Goal: Information Seeking & Learning: Understand process/instructions

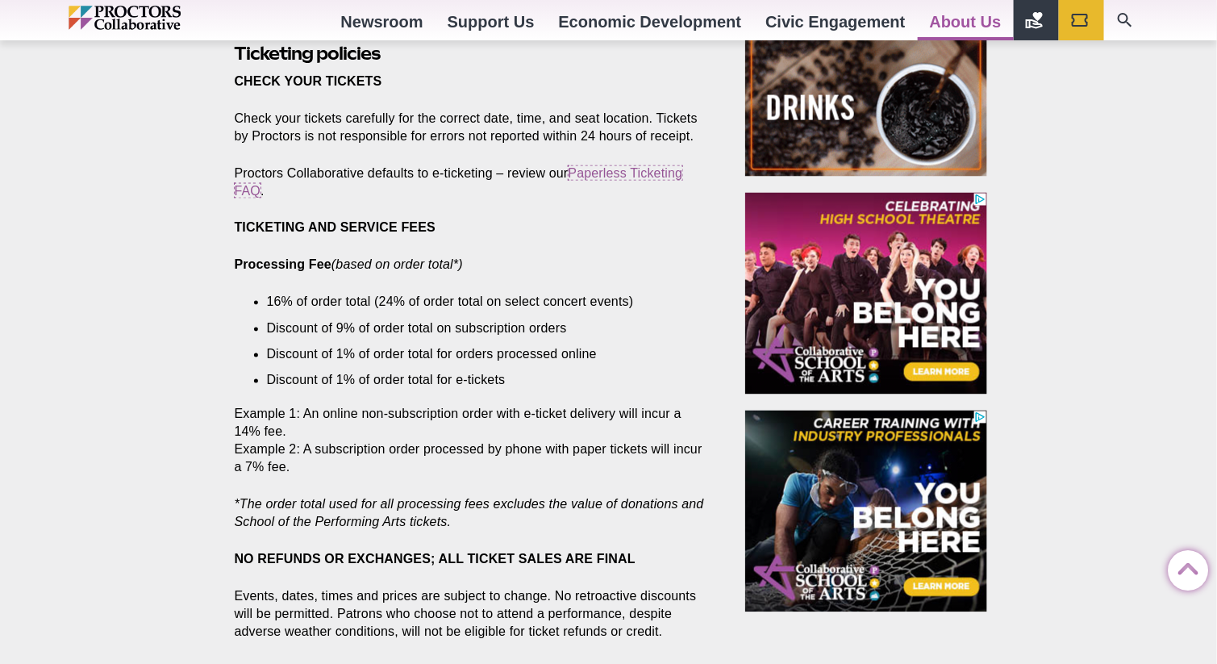
scroll to position [806, 0]
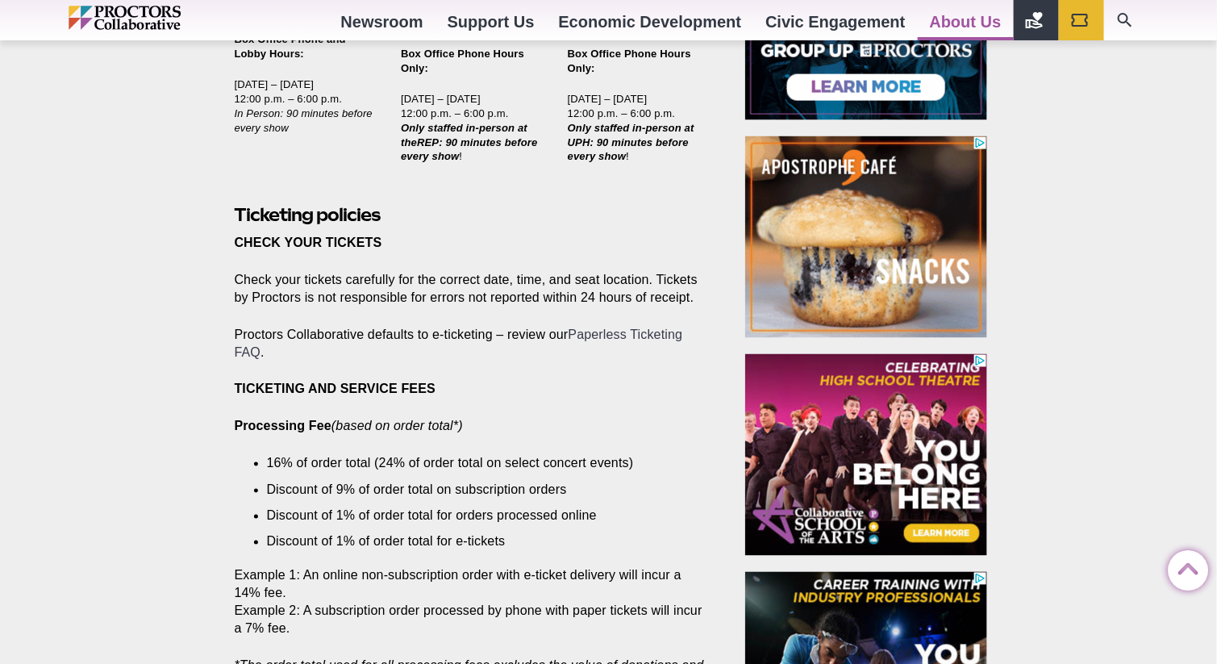
click at [624, 327] on link "Paperless Ticketing FAQ" at bounding box center [459, 342] width 448 height 31
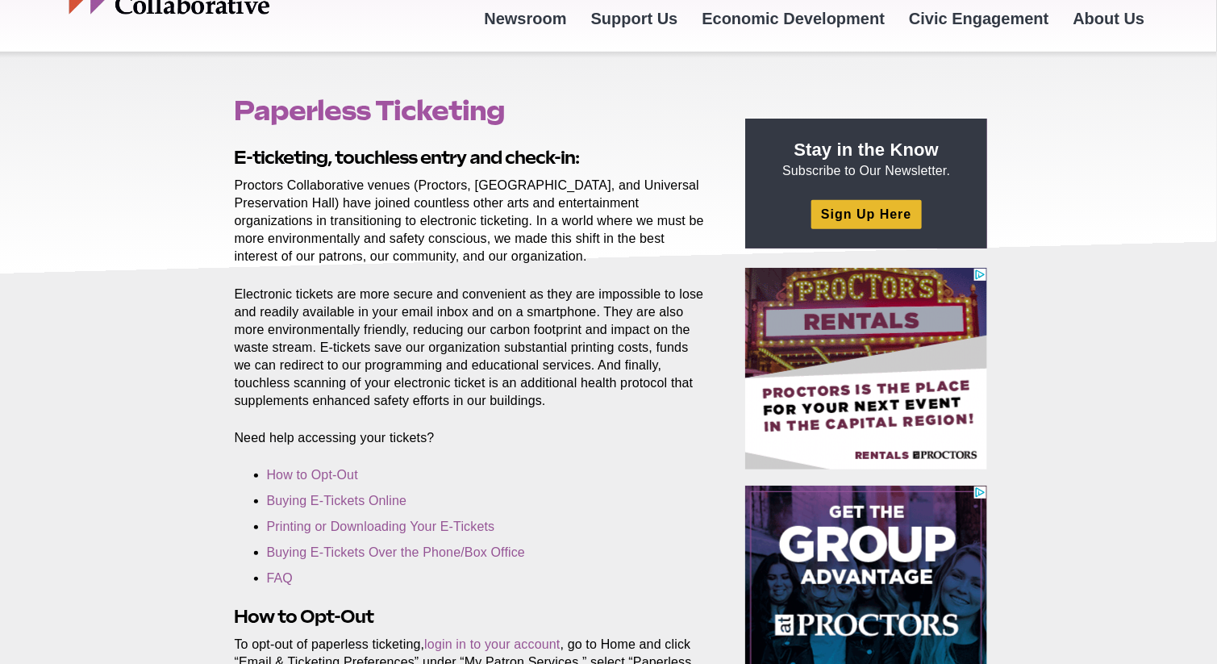
scroll to position [161, 0]
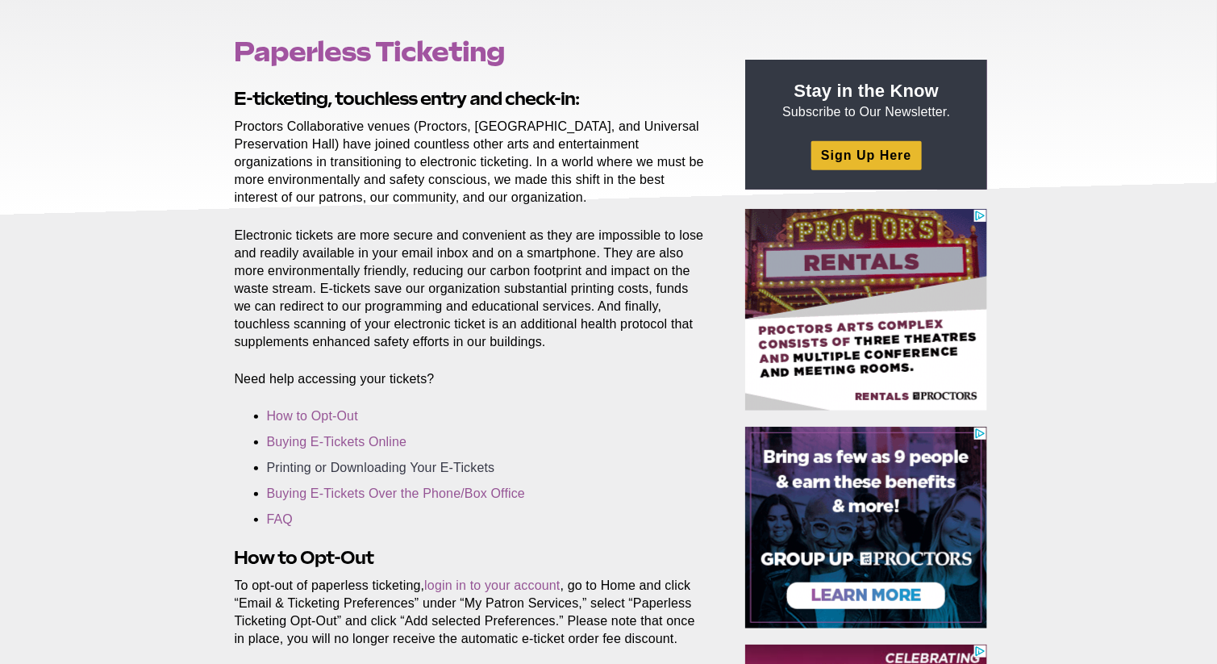
click at [432, 468] on link "Printing or Downloading Your E-Tickets" at bounding box center [381, 468] width 228 height 14
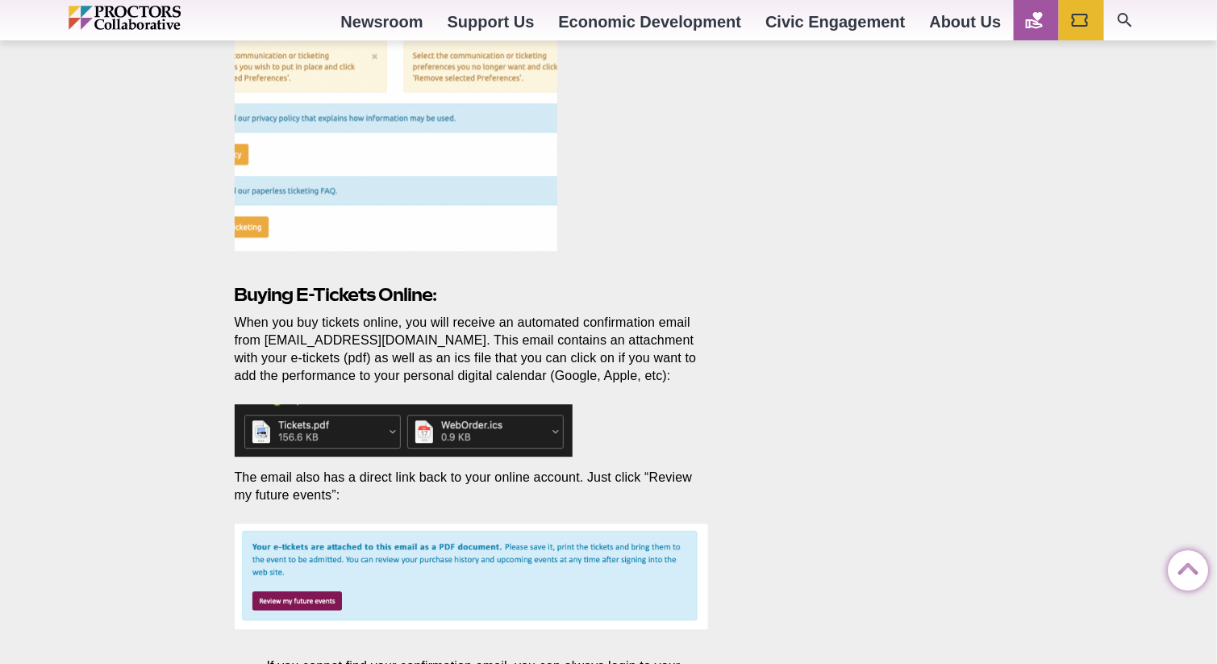
scroll to position [1431, 0]
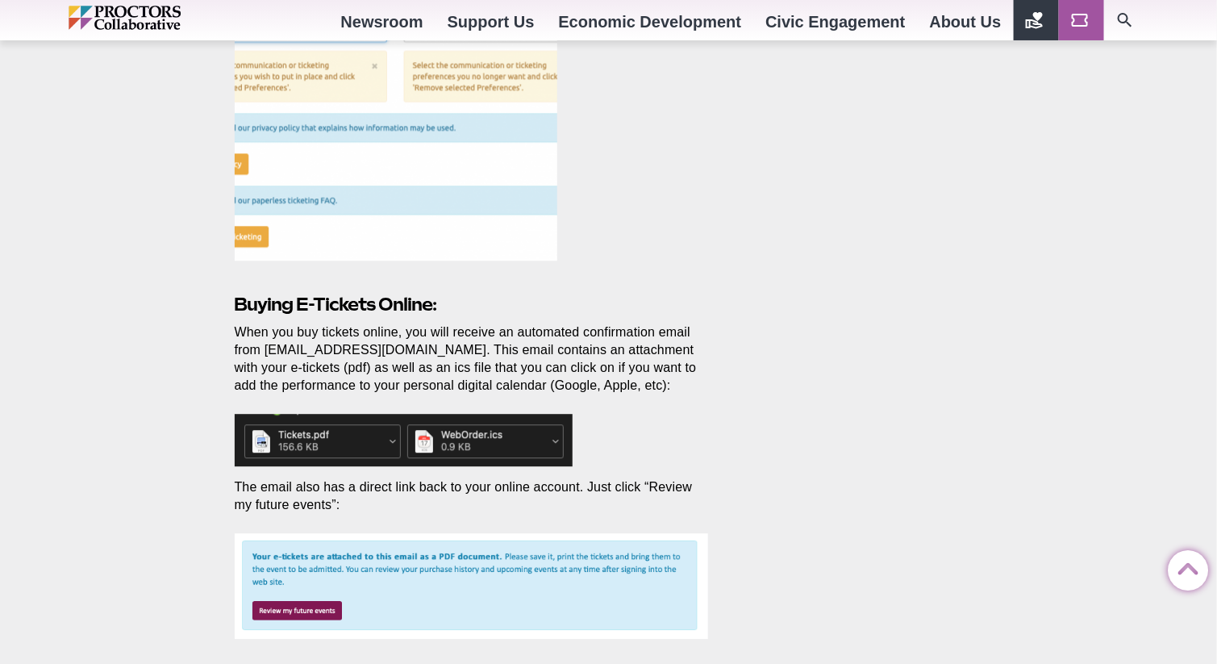
click at [1095, 17] on link "Tickets" at bounding box center [1081, 20] width 45 height 40
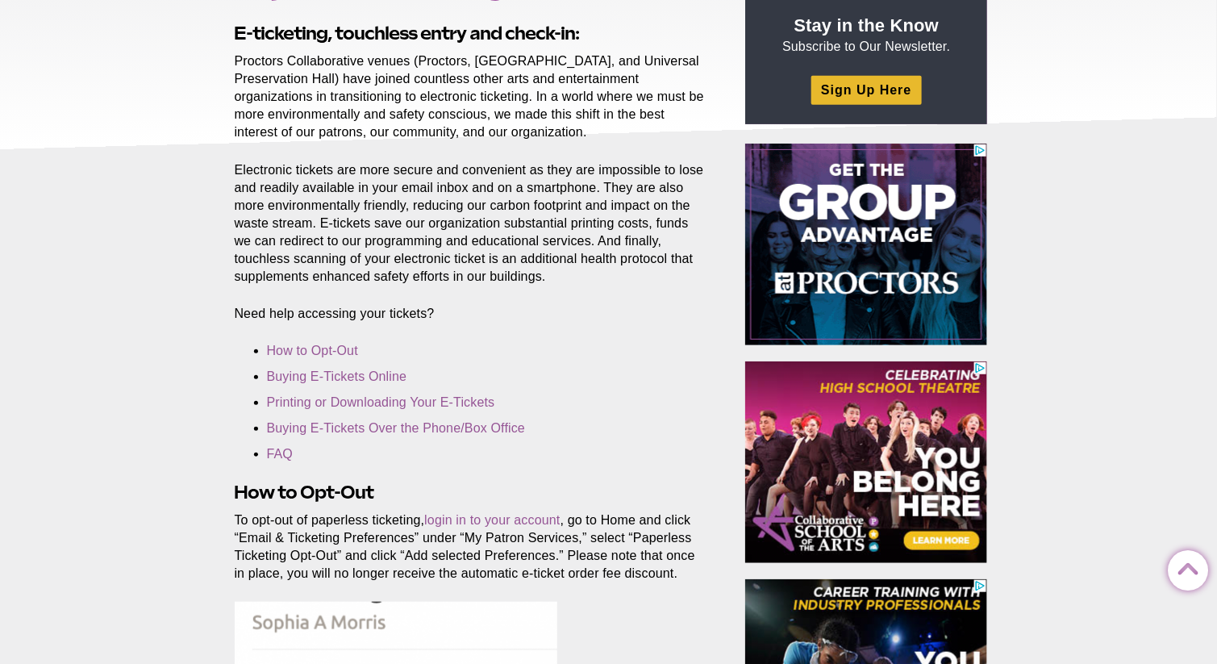
scroll to position [222, 0]
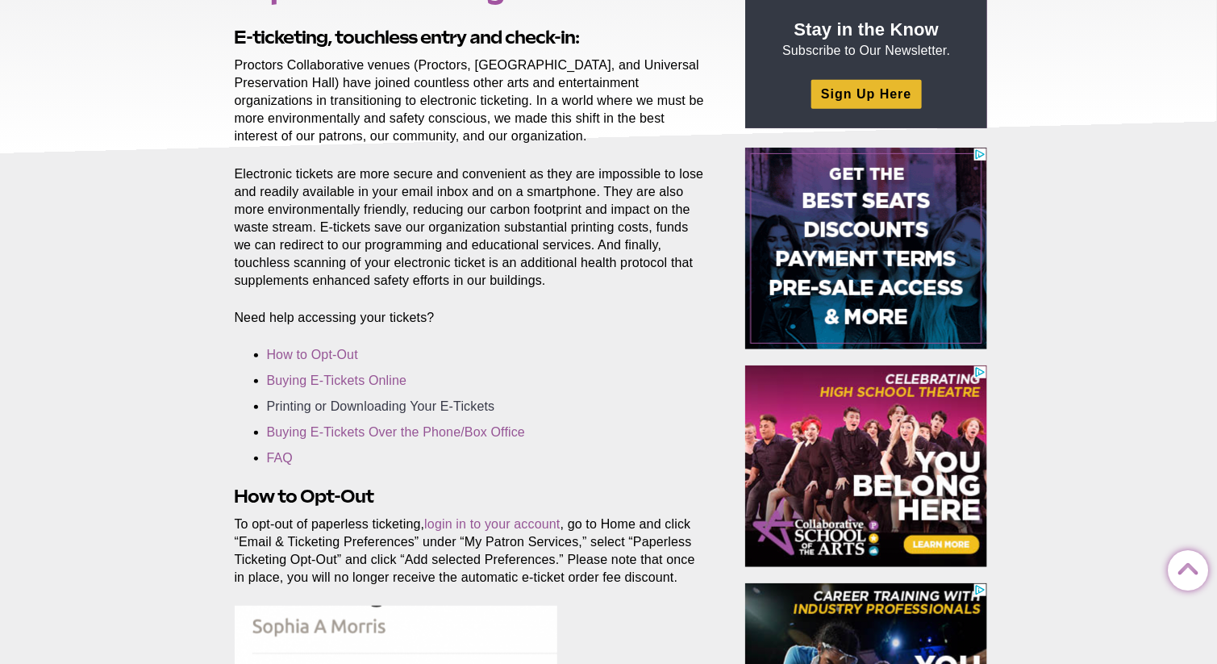
click at [378, 410] on link "Printing or Downloading Your E-Tickets" at bounding box center [381, 406] width 228 height 14
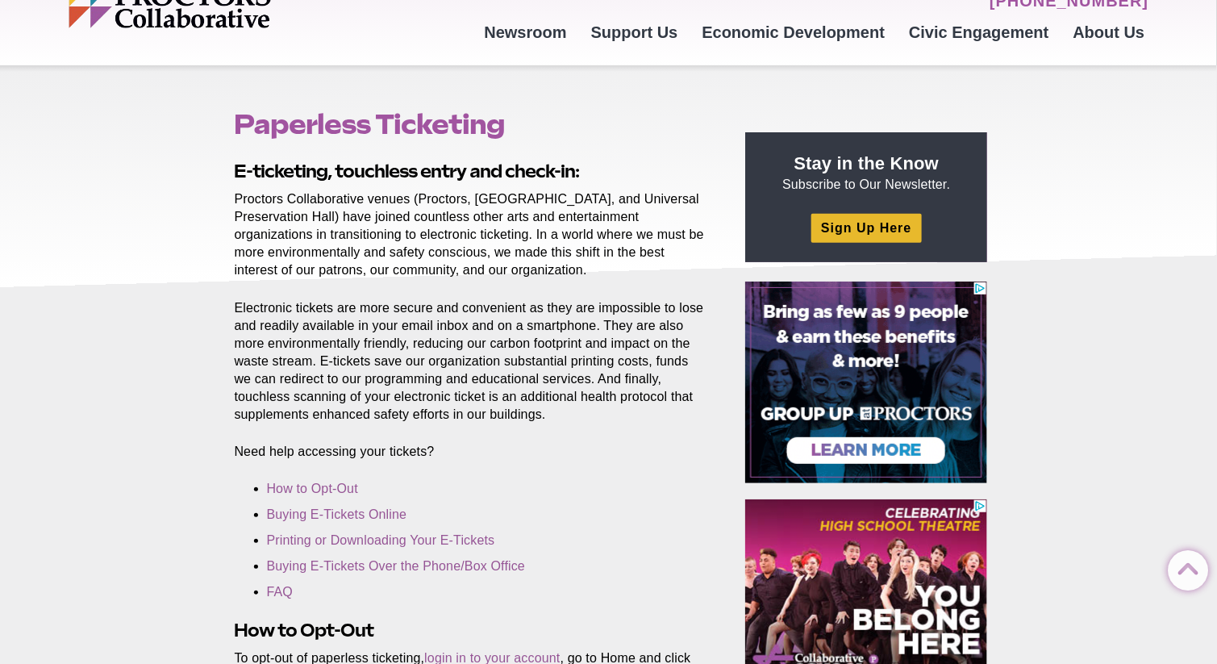
scroll to position [0, 0]
